Goal: Information Seeking & Learning: Learn about a topic

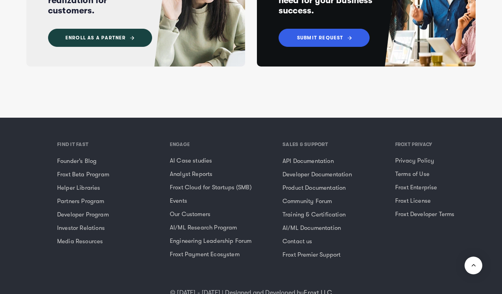
scroll to position [2774, 0]
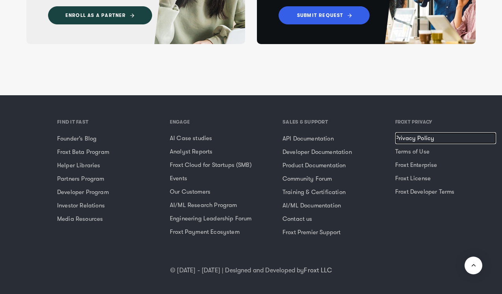
click at [404, 137] on link "Privacy Policy" at bounding box center [445, 138] width 101 height 12
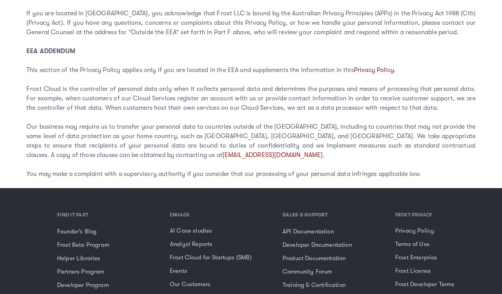
scroll to position [2301, 0]
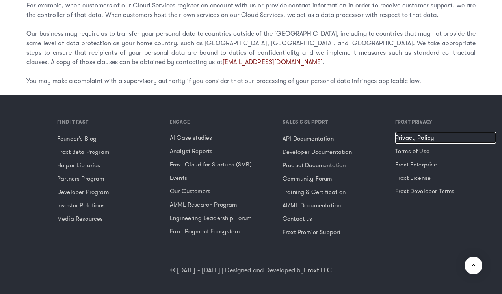
click at [408, 139] on link "Privacy Policy" at bounding box center [445, 138] width 101 height 12
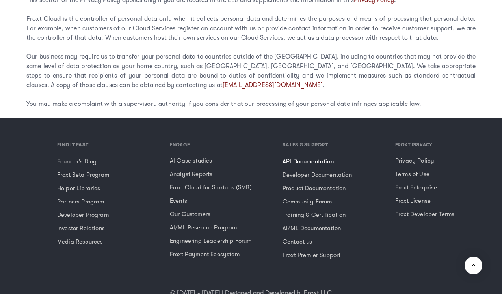
scroll to position [2301, 0]
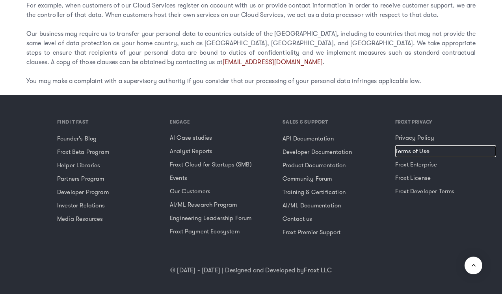
click at [405, 155] on link "Terms of Use" at bounding box center [445, 151] width 101 height 12
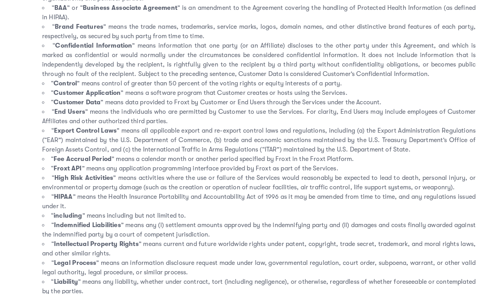
scroll to position [3681, 0]
